Goal: Book appointment/travel/reservation

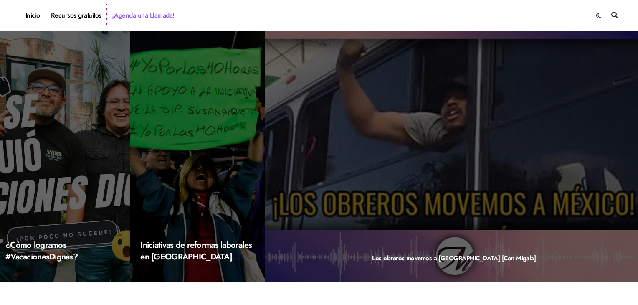
click at [139, 14] on link "¡Agenda una Llamada!" at bounding box center [143, 15] width 73 height 23
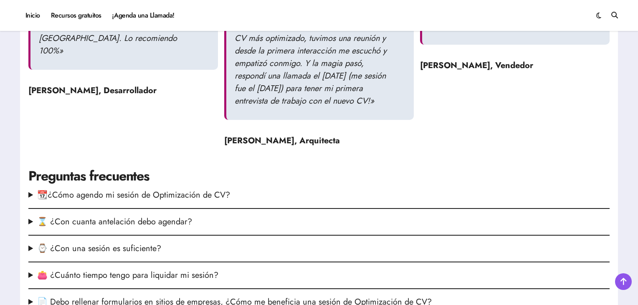
scroll to position [710, 0]
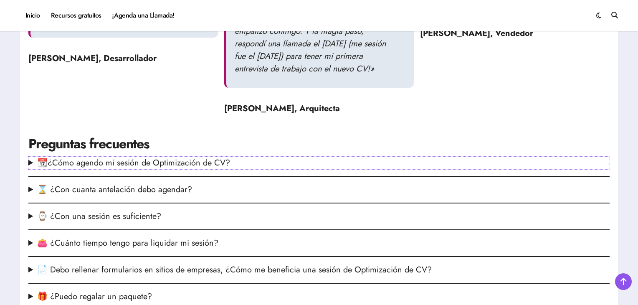
click at [215, 169] on summary "📆¿Cómo agendo mi sesión de Optimización de CV?" at bounding box center [318, 163] width 581 height 13
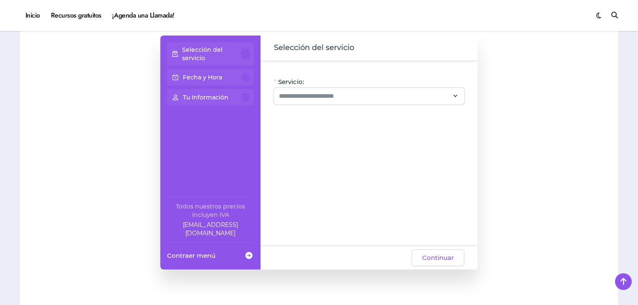
scroll to position [543, 0]
click at [317, 100] on input "Servicio:" at bounding box center [364, 97] width 170 height 10
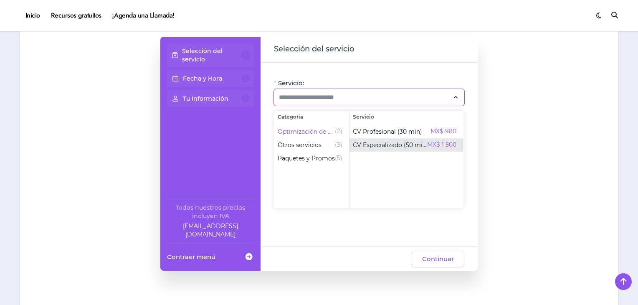
click at [366, 145] on span "CV Especializado (50 min)" at bounding box center [390, 145] width 74 height 8
type input "**********"
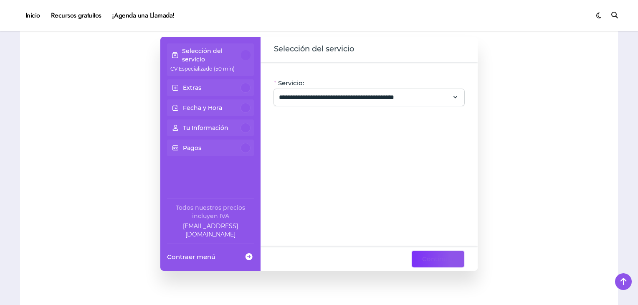
click at [452, 258] on span "Continuar" at bounding box center [438, 259] width 32 height 10
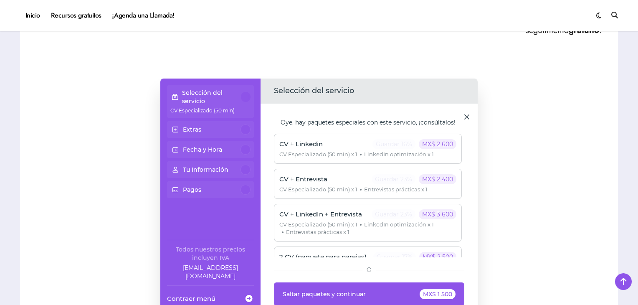
scroll to position [0, 0]
click at [352, 182] on div "CV + Entrevista Guardar 23% MX$ 2 400" at bounding box center [367, 179] width 177 height 10
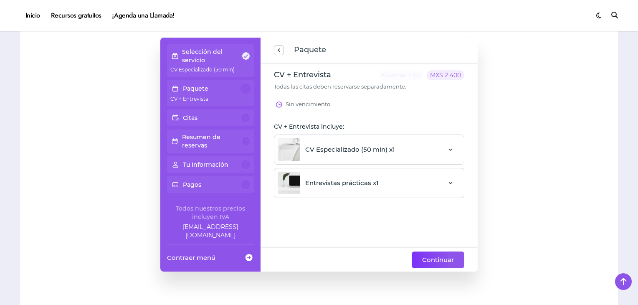
scroll to position [543, 0]
click at [448, 254] on span "Continuar" at bounding box center [438, 259] width 32 height 10
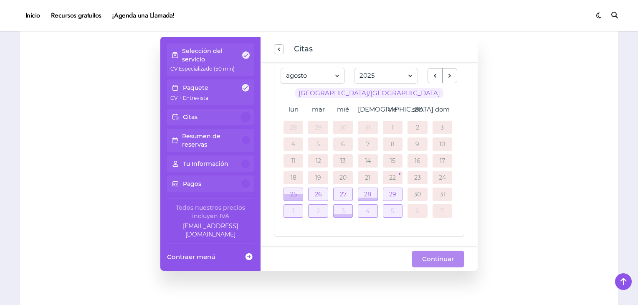
scroll to position [83, 0]
click at [301, 193] on div at bounding box center [293, 195] width 19 height 6
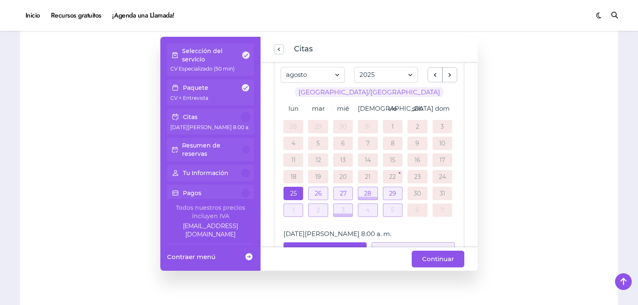
scroll to position [82, 0]
